Goal: Transaction & Acquisition: Book appointment/travel/reservation

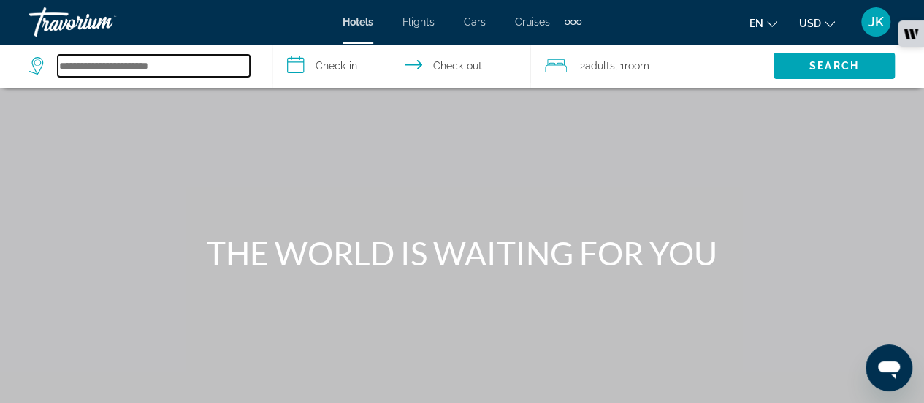
click at [203, 67] on input "Search hotel destination" at bounding box center [154, 66] width 192 height 22
click at [208, 66] on input "Search hotel destination" at bounding box center [154, 66] width 192 height 22
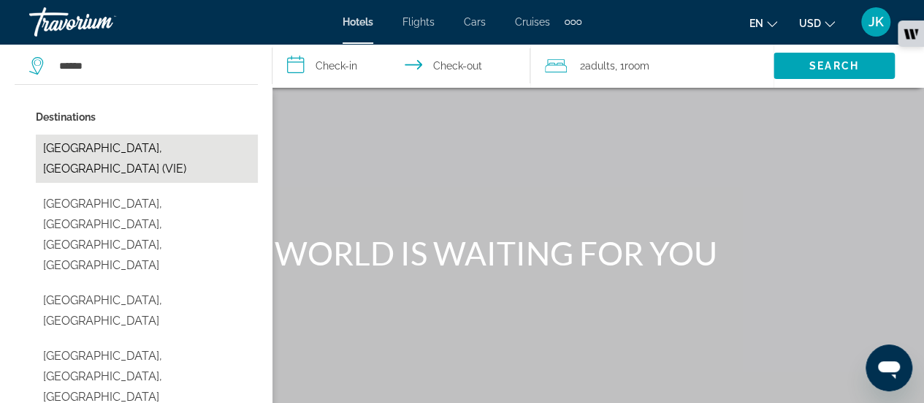
click at [136, 137] on button "[GEOGRAPHIC_DATA], [GEOGRAPHIC_DATA] (VIE)" at bounding box center [147, 158] width 222 height 48
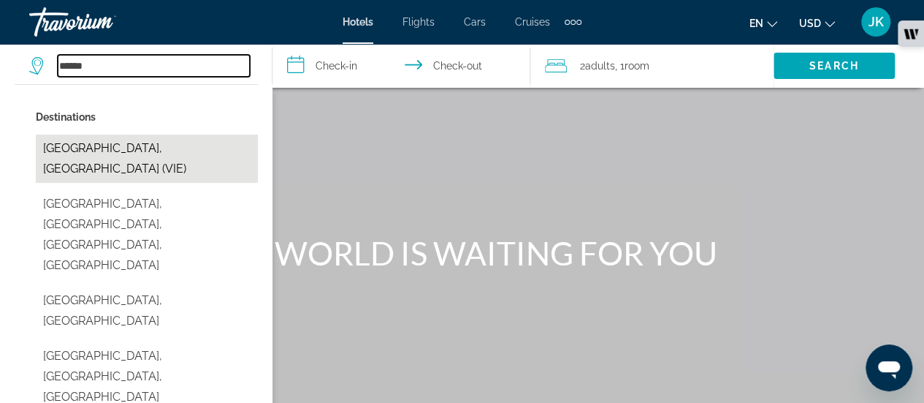
type input "**********"
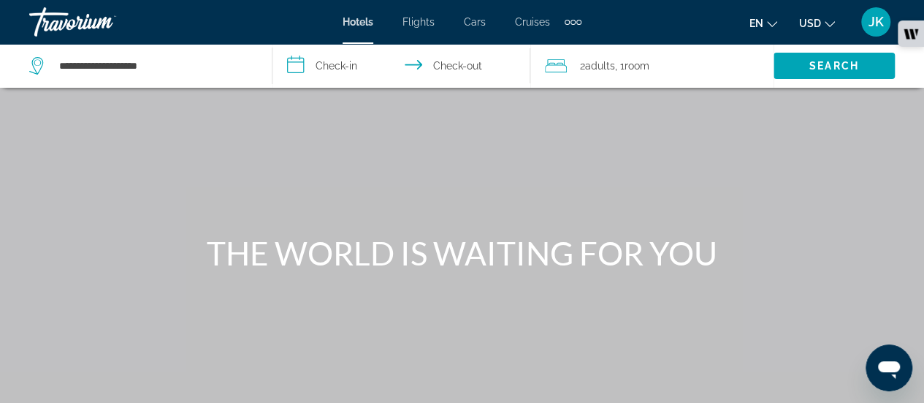
click at [374, 70] on input "**********" at bounding box center [405, 68] width 264 height 48
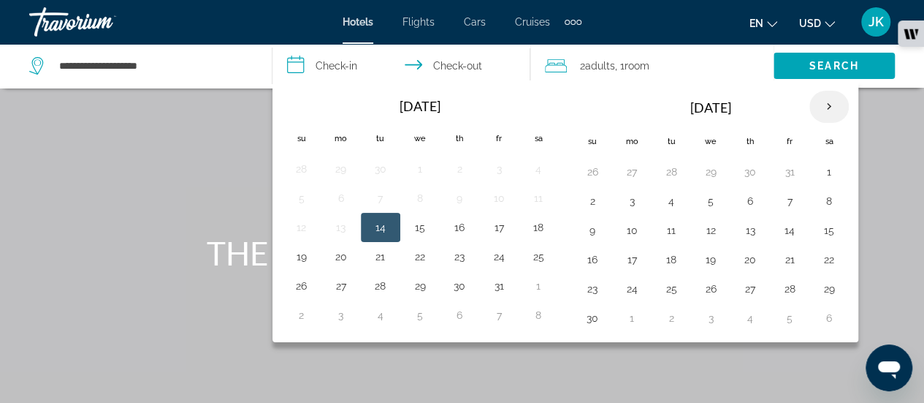
click at [829, 98] on th "Next month" at bounding box center [829, 107] width 39 height 32
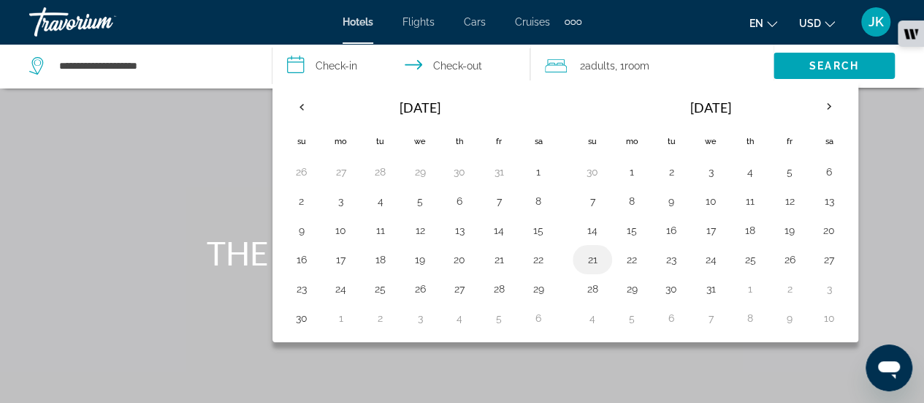
click at [596, 255] on button "21" at bounding box center [592, 259] width 23 height 20
click at [668, 254] on button "23" at bounding box center [671, 259] width 23 height 20
type input "**********"
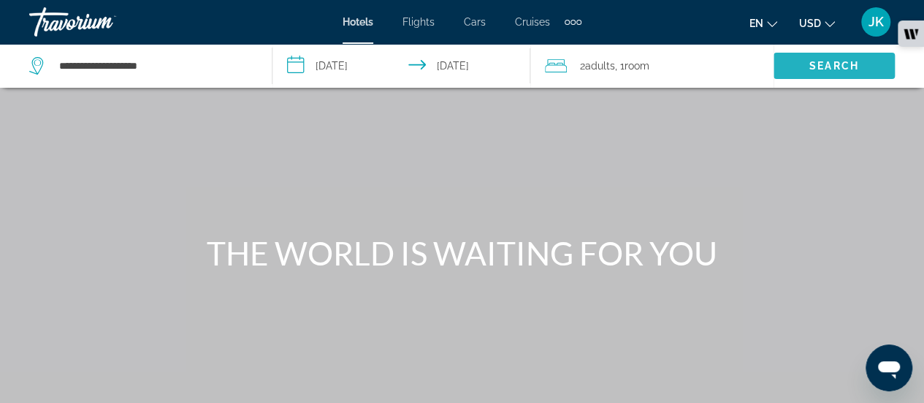
click at [815, 65] on span "Search" at bounding box center [835, 66] width 50 height 12
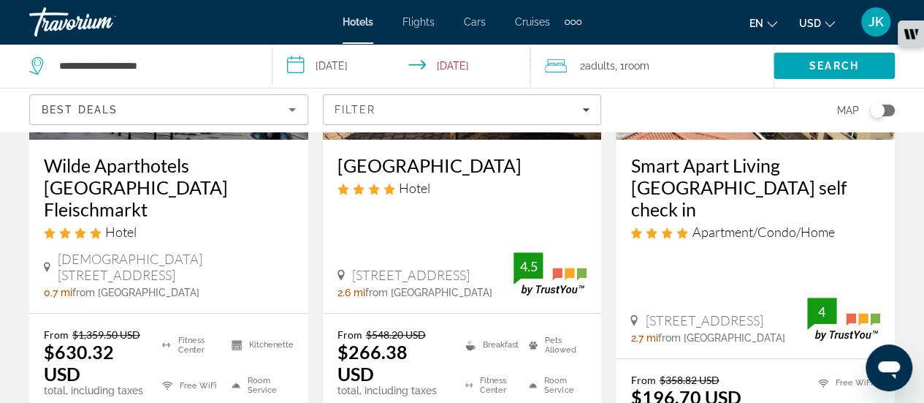
scroll to position [273, 0]
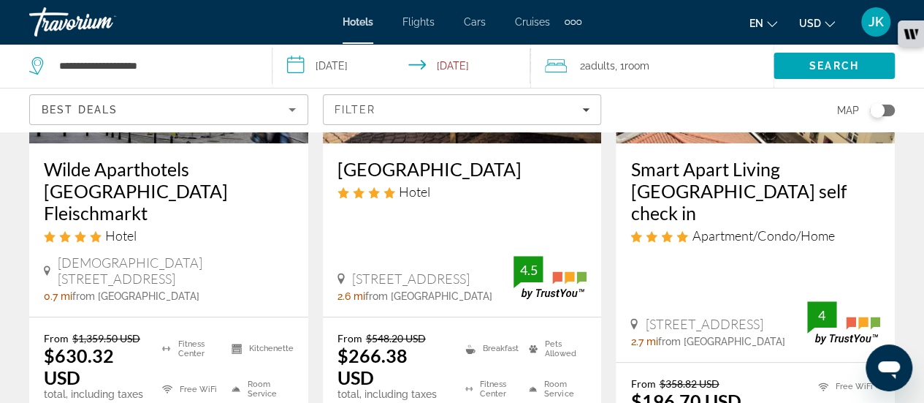
click at [555, 140] on img "Main content" at bounding box center [462, 26] width 279 height 234
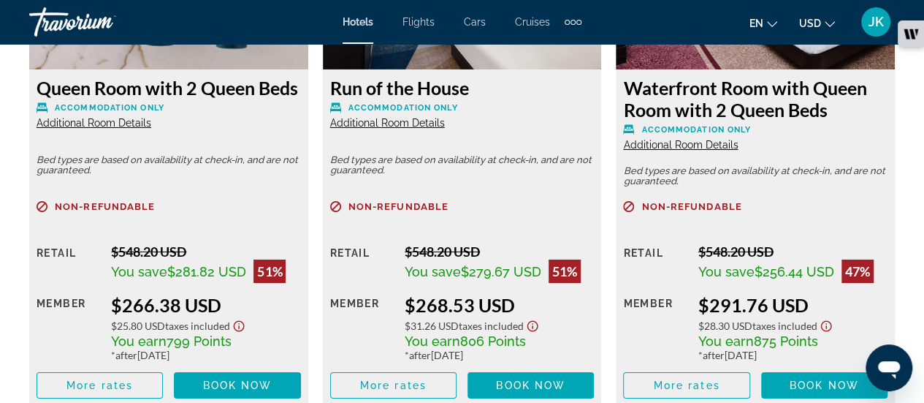
scroll to position [2449, 0]
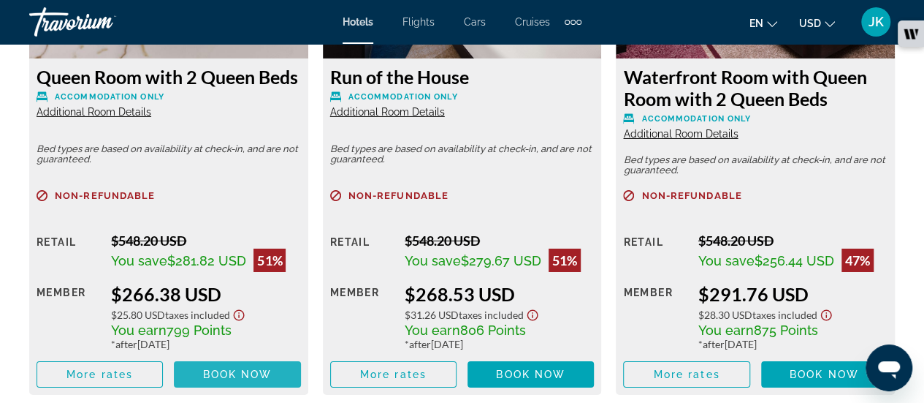
click at [284, 368] on span "Main content" at bounding box center [237, 374] width 126 height 35
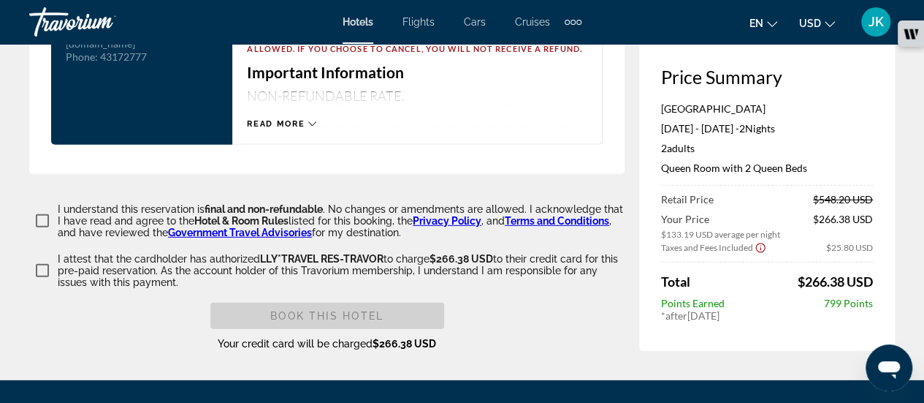
scroll to position [2036, 0]
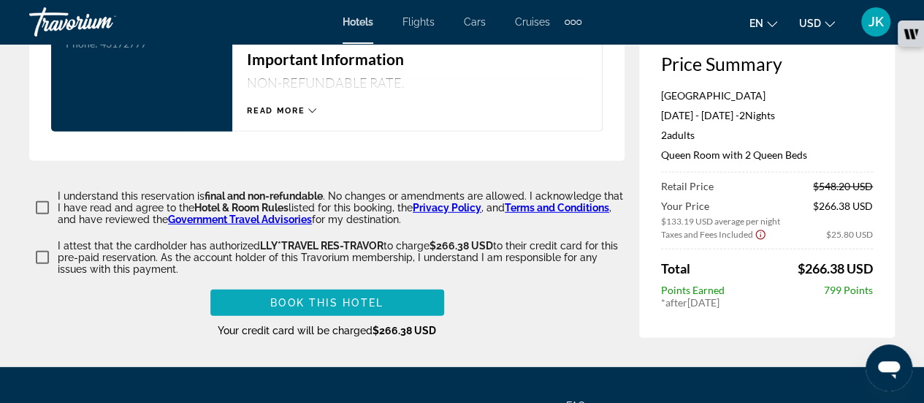
click at [261, 293] on span "Main content" at bounding box center [327, 302] width 234 height 35
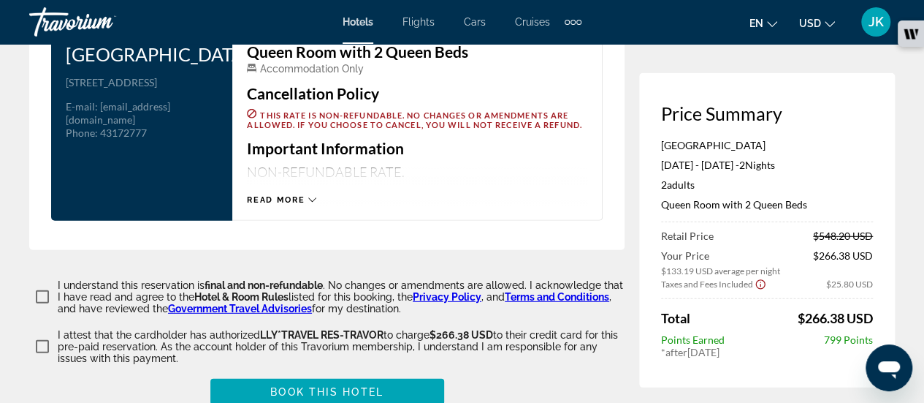
scroll to position [1949, 0]
